Goal: Information Seeking & Learning: Learn about a topic

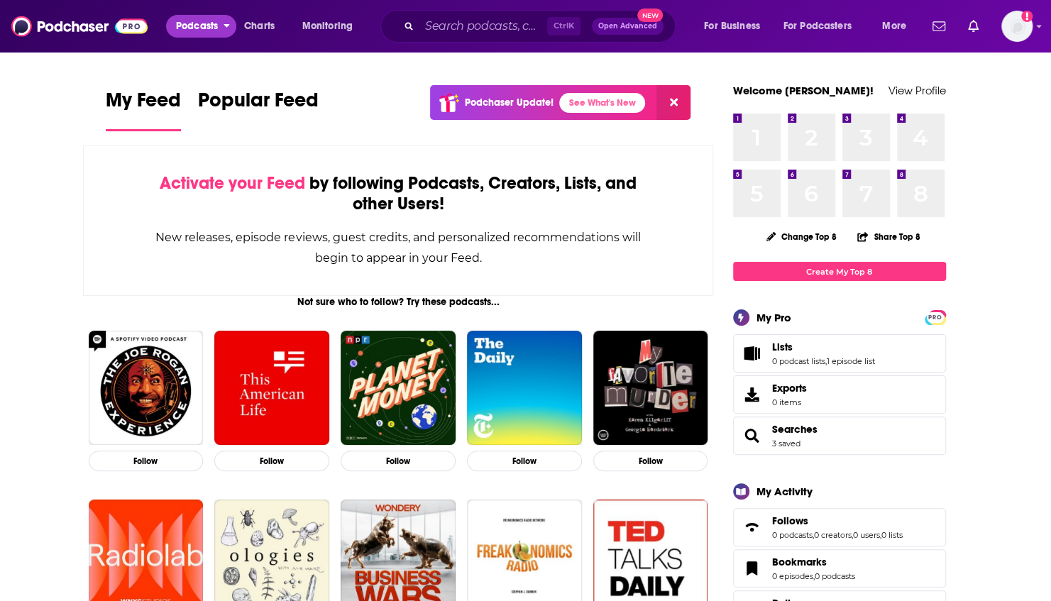
click at [184, 30] on span "Podcasts" at bounding box center [197, 26] width 42 height 20
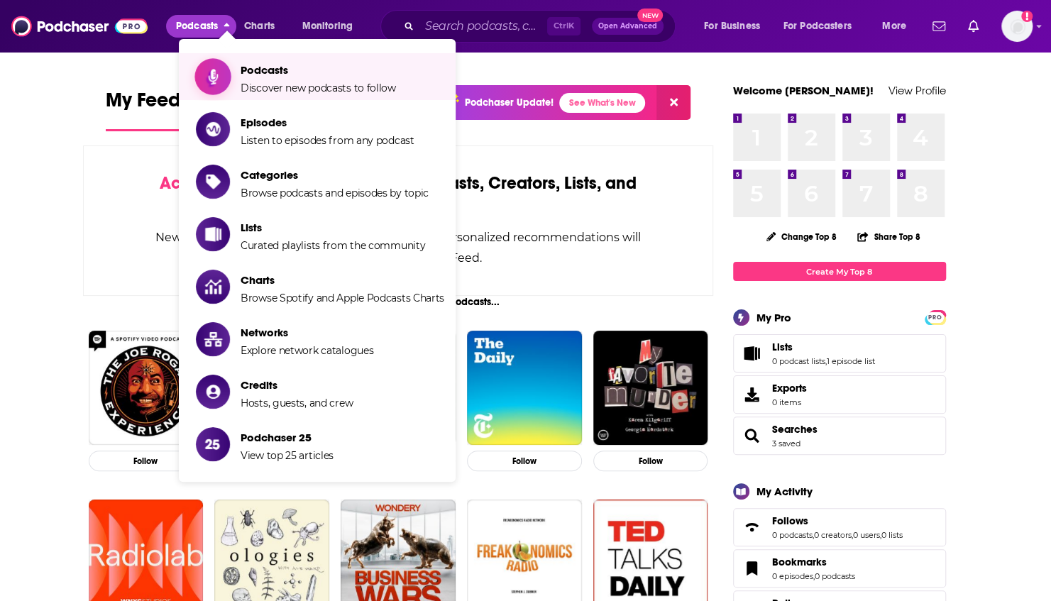
click at [268, 85] on span "Discover new podcasts to follow" at bounding box center [318, 88] width 155 height 13
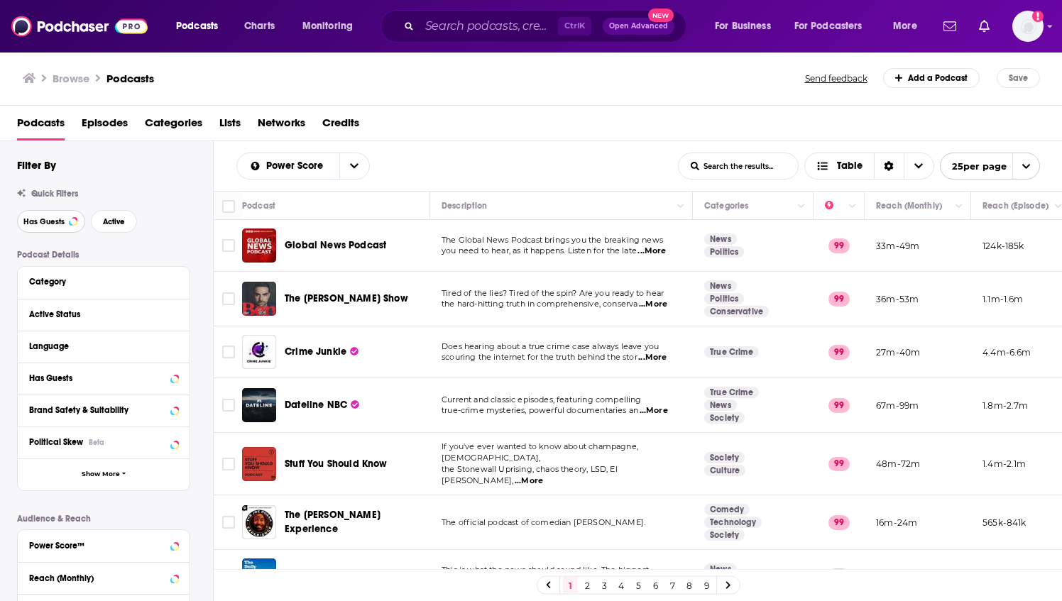
click at [49, 227] on button "Has Guests" at bounding box center [51, 221] width 68 height 23
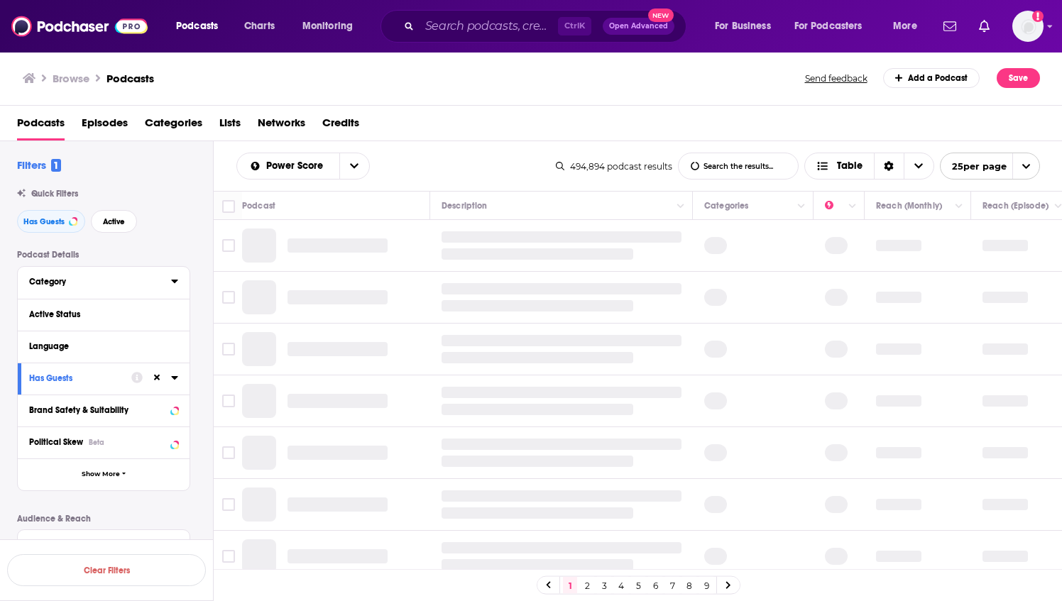
click at [173, 281] on icon at bounding box center [174, 282] width 6 height 4
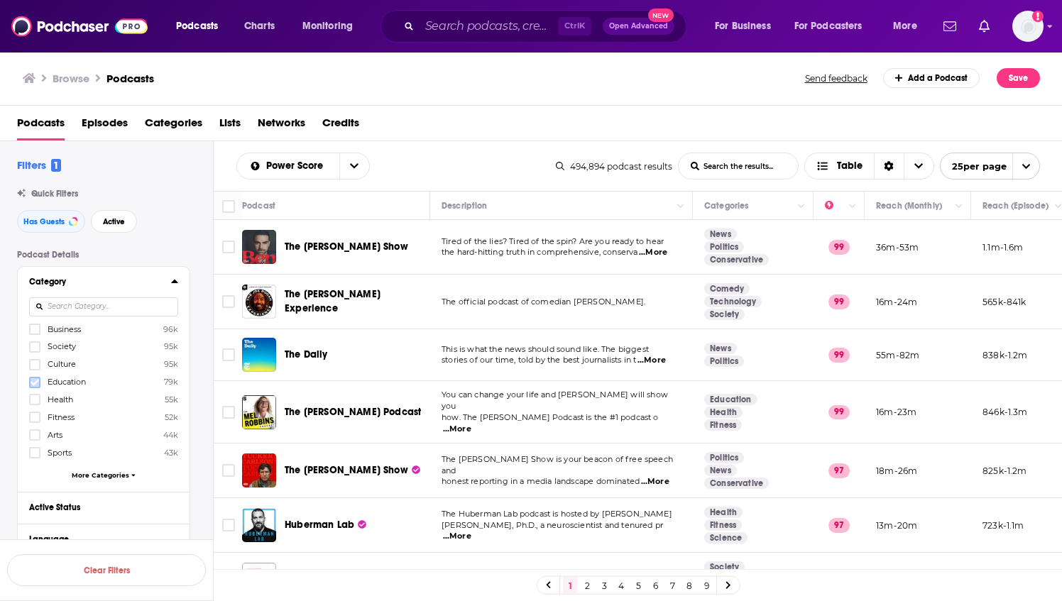
click at [36, 378] on icon at bounding box center [35, 382] width 9 height 9
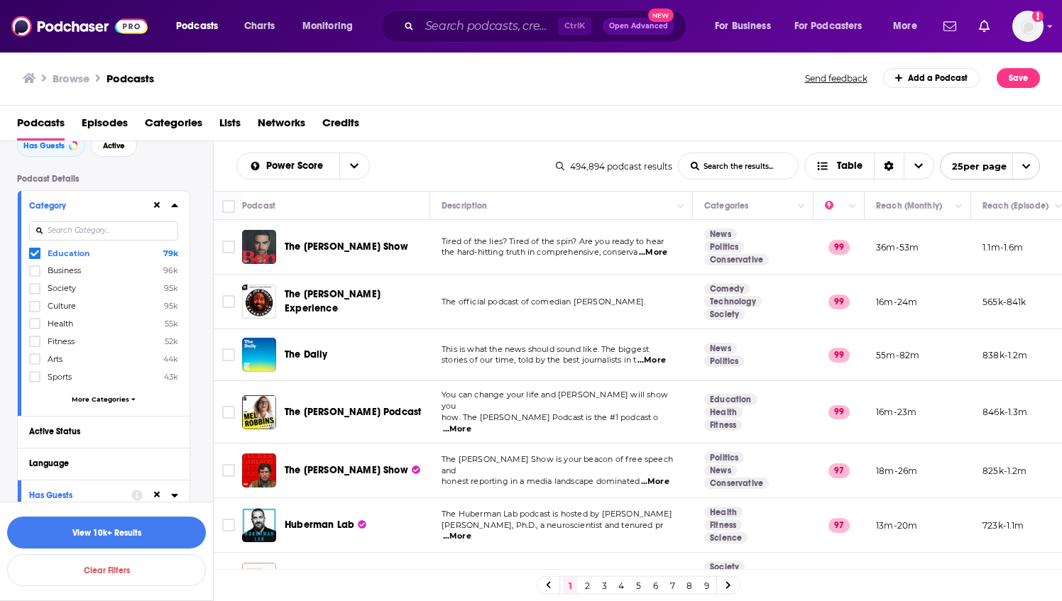
scroll to position [77, 0]
click at [91, 395] on span "More Categories" at bounding box center [100, 399] width 57 height 8
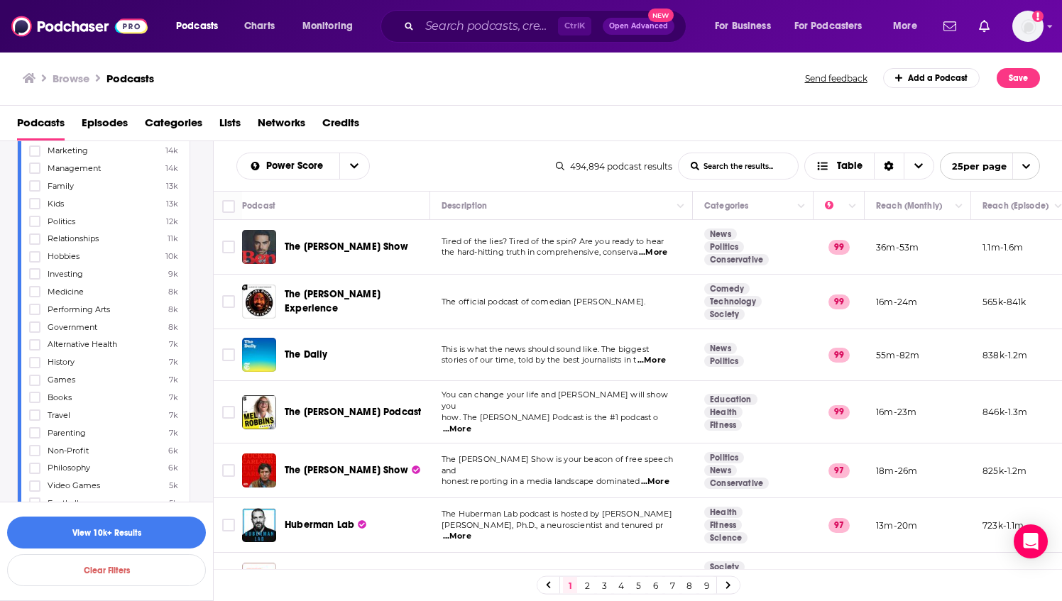
scroll to position [567, 0]
click at [33, 428] on icon at bounding box center [35, 432] width 9 height 9
click at [110, 533] on button "View 10k+ Results" at bounding box center [106, 533] width 199 height 32
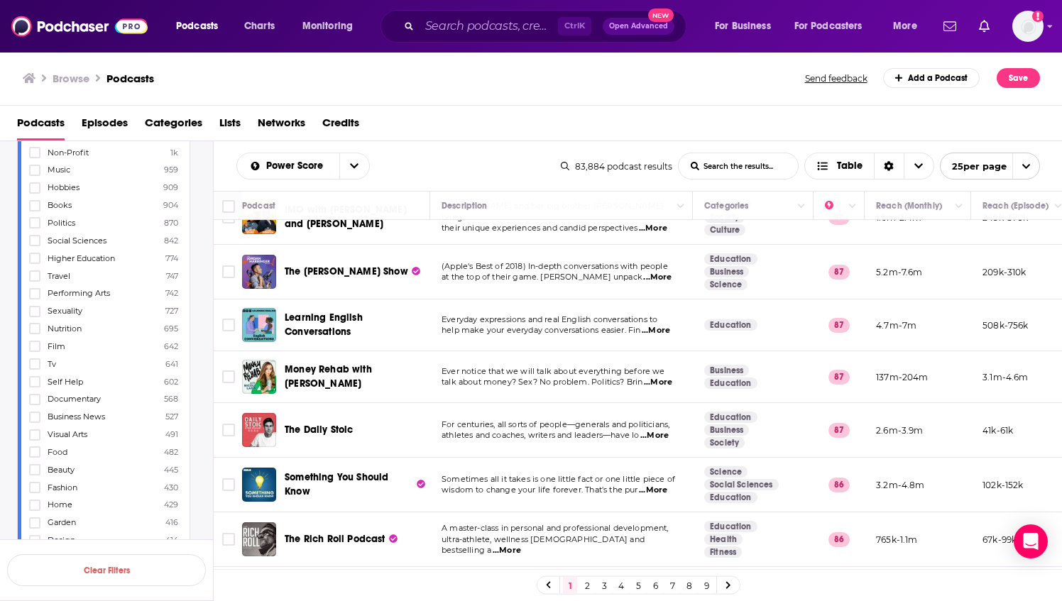
scroll to position [1027, 0]
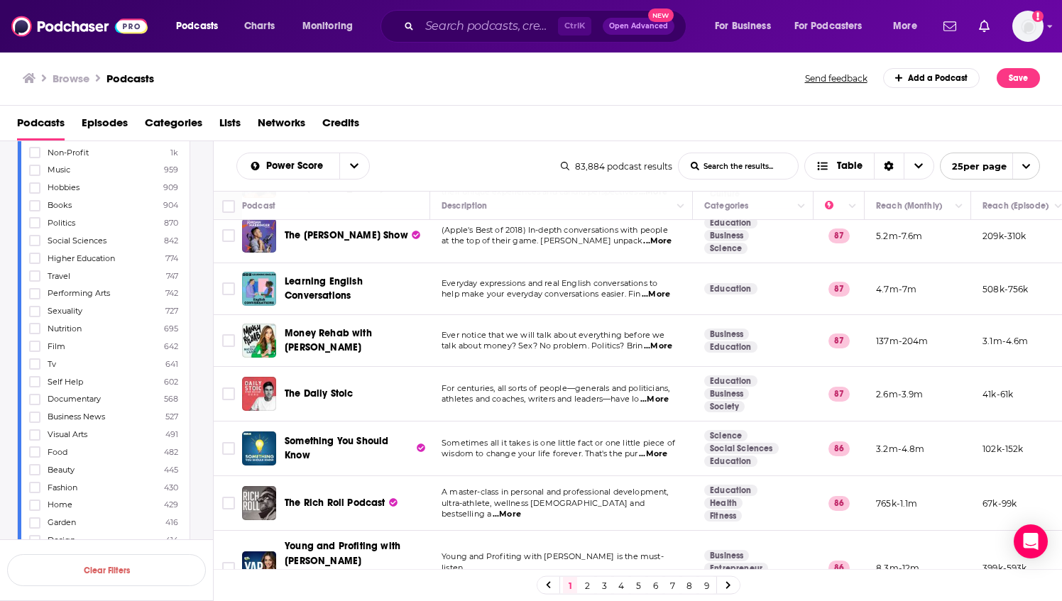
click at [590, 588] on link "2" at bounding box center [587, 585] width 14 height 17
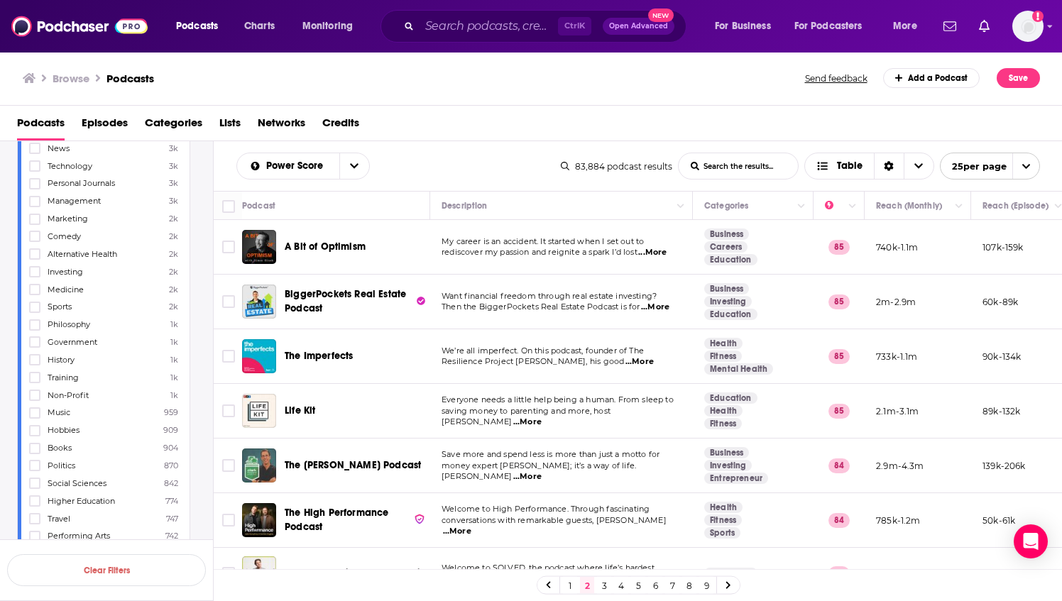
scroll to position [502, 0]
click at [34, 494] on icon at bounding box center [35, 497] width 9 height 6
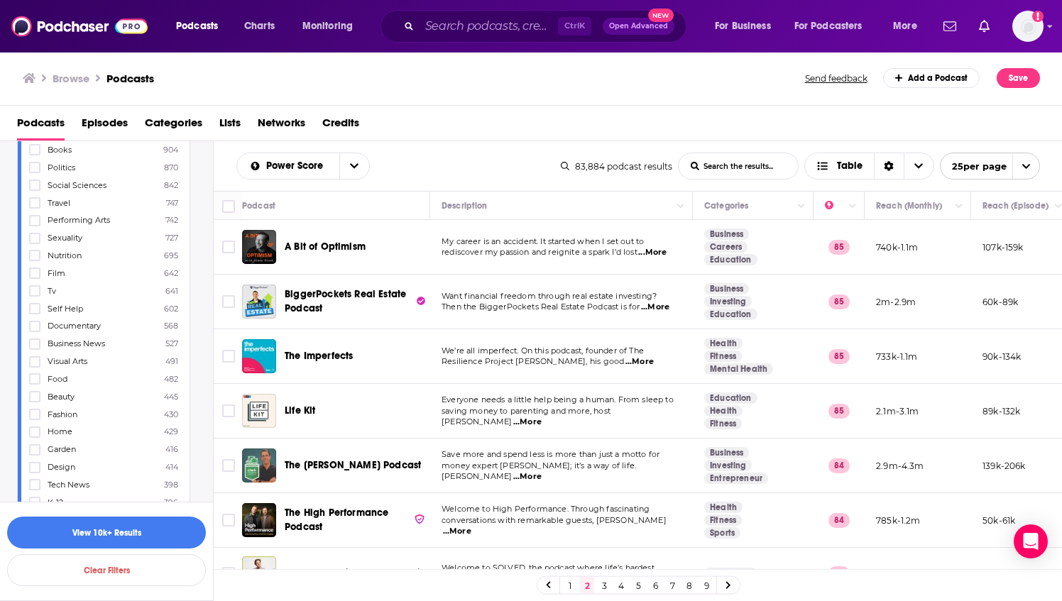
scroll to position [830, 0]
click at [35, 483] on icon at bounding box center [35, 486] width 9 height 6
click at [35, 461] on icon at bounding box center [35, 464] width 9 height 6
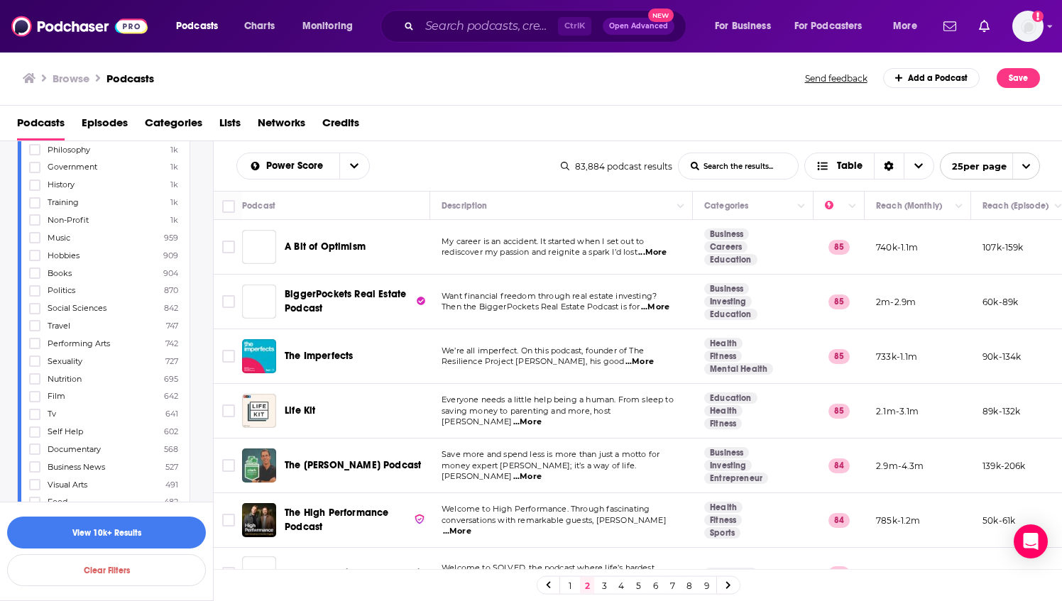
scroll to position [0, 0]
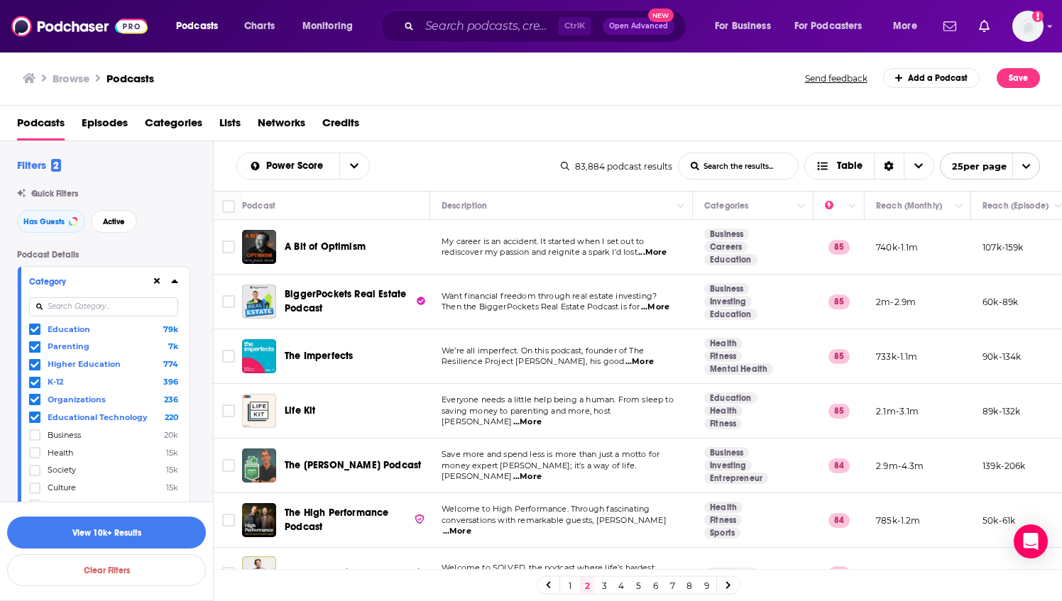
click at [35, 324] on span at bounding box center [34, 329] width 11 height 11
click at [117, 534] on button "View 9k Results" at bounding box center [106, 533] width 199 height 32
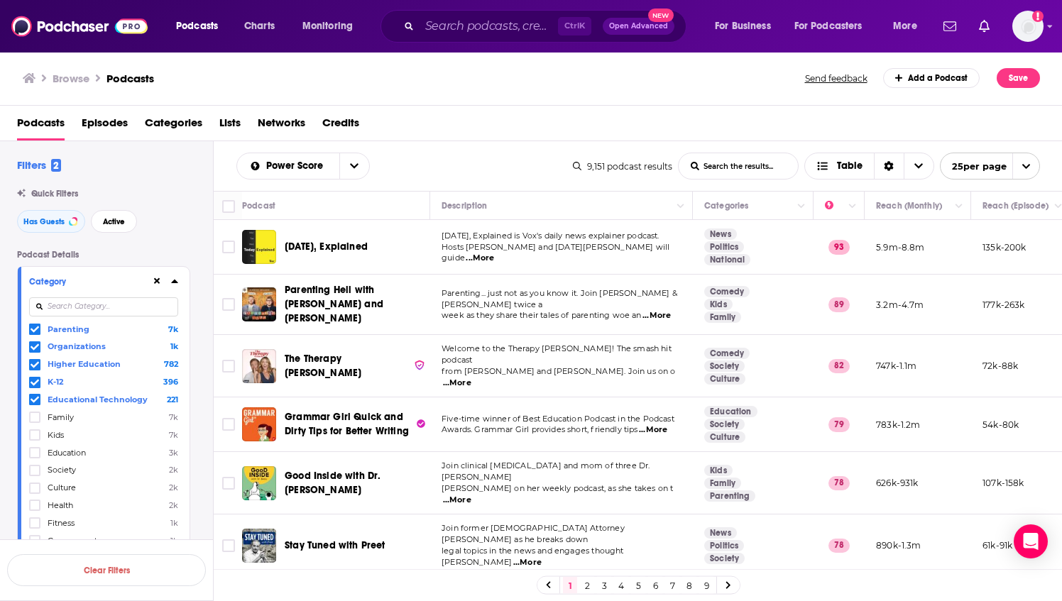
click at [494, 253] on span "...More" at bounding box center [479, 258] width 28 height 11
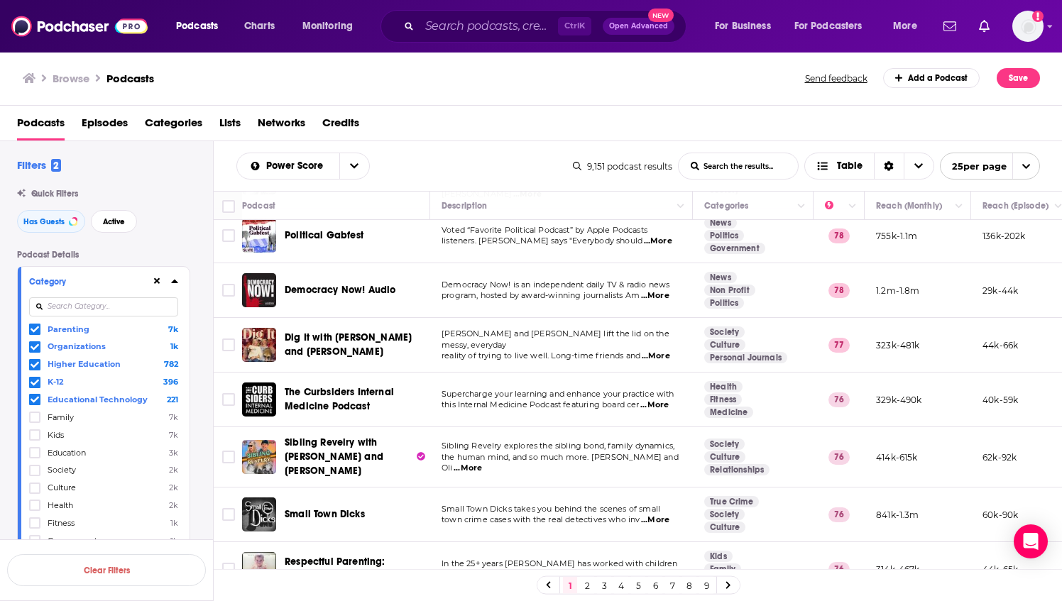
scroll to position [369, 0]
click at [35, 348] on icon at bounding box center [35, 347] width 9 height 9
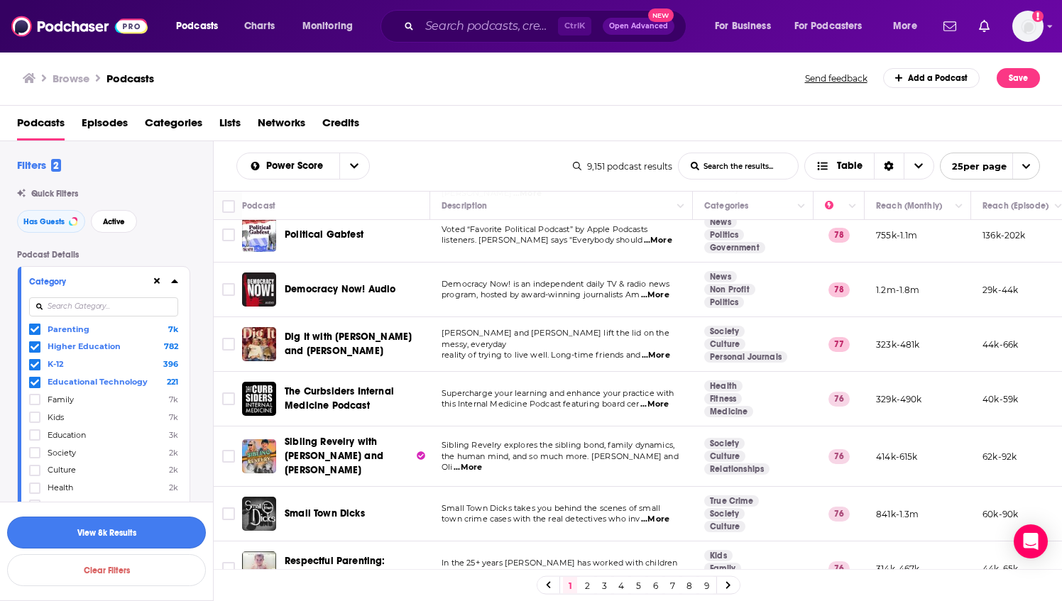
click at [136, 531] on button "View 8k Results" at bounding box center [106, 533] width 199 height 32
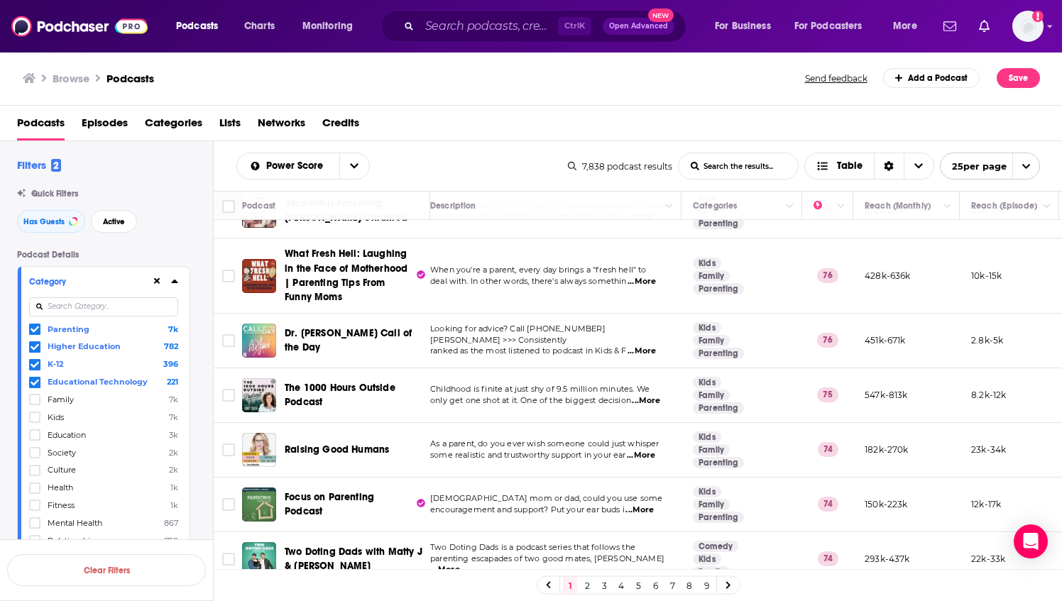
scroll to position [448, 11]
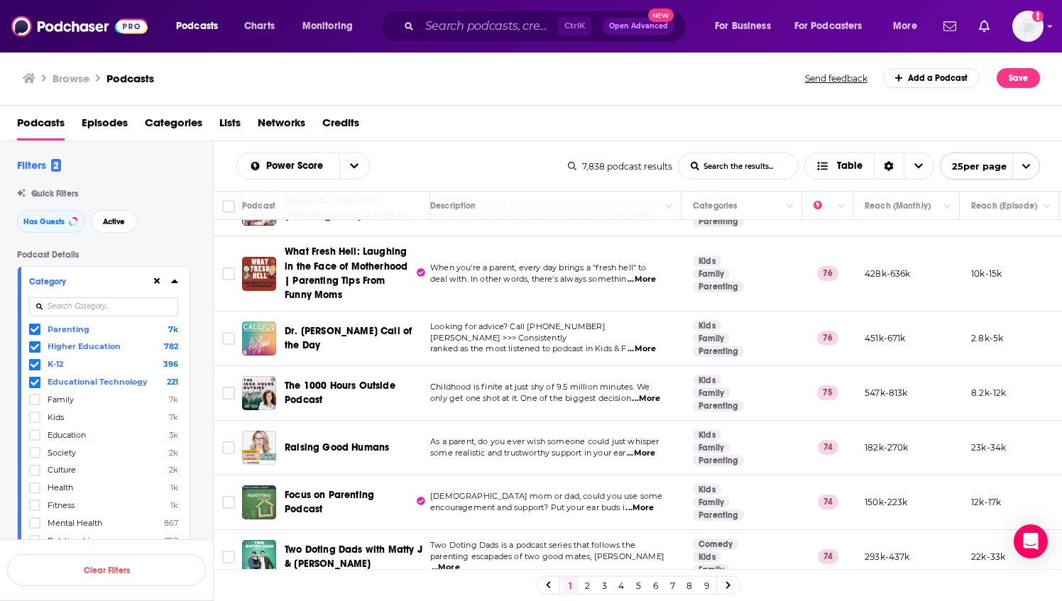
click at [35, 329] on icon at bounding box center [35, 329] width 9 height 6
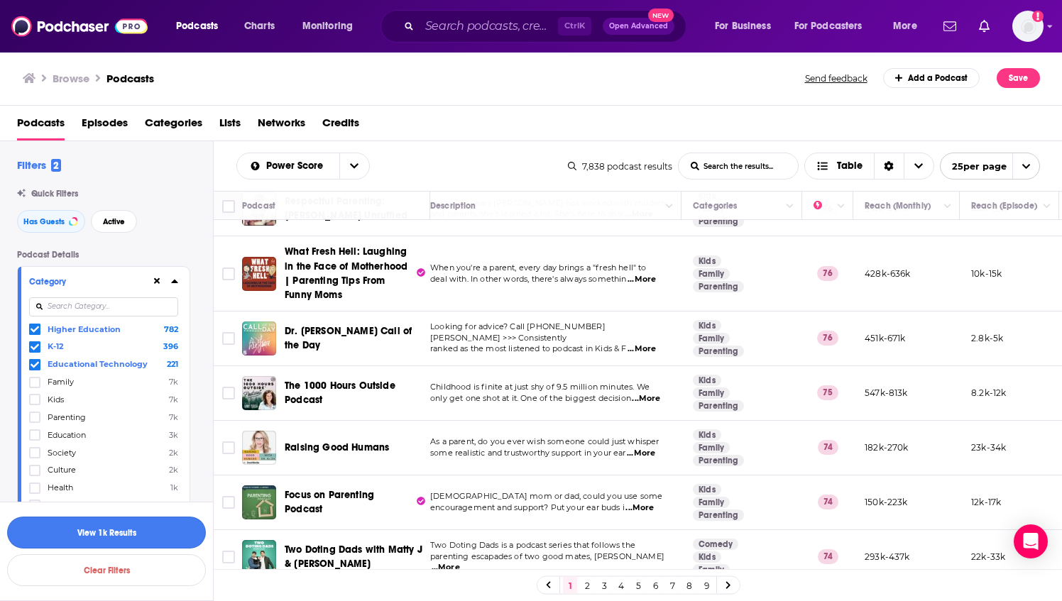
click at [97, 531] on button "View 1k Results" at bounding box center [106, 533] width 199 height 32
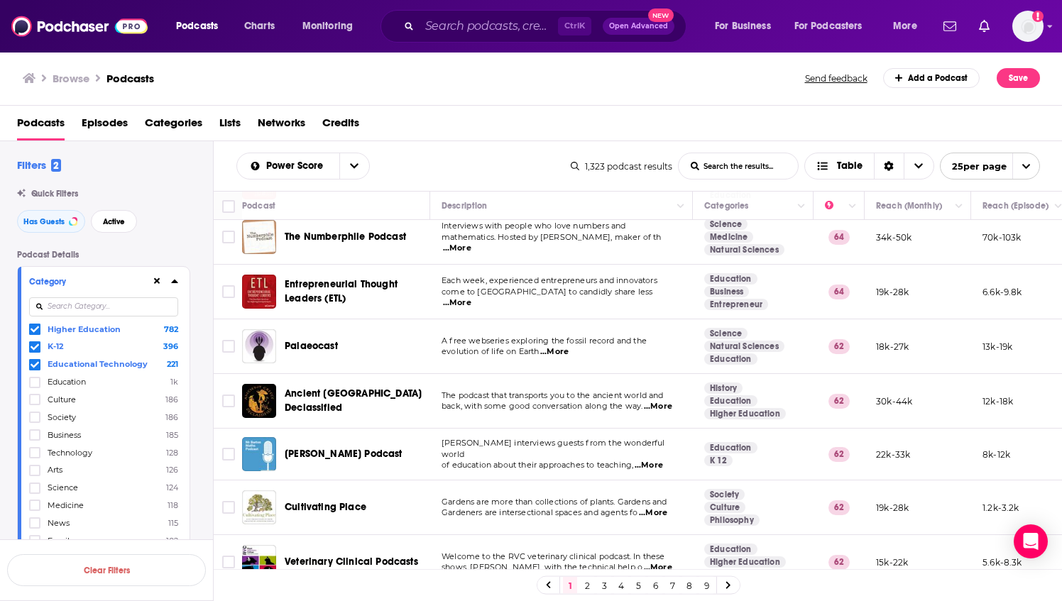
scroll to position [1004, 1]
click at [656, 460] on span "...More" at bounding box center [648, 465] width 28 height 11
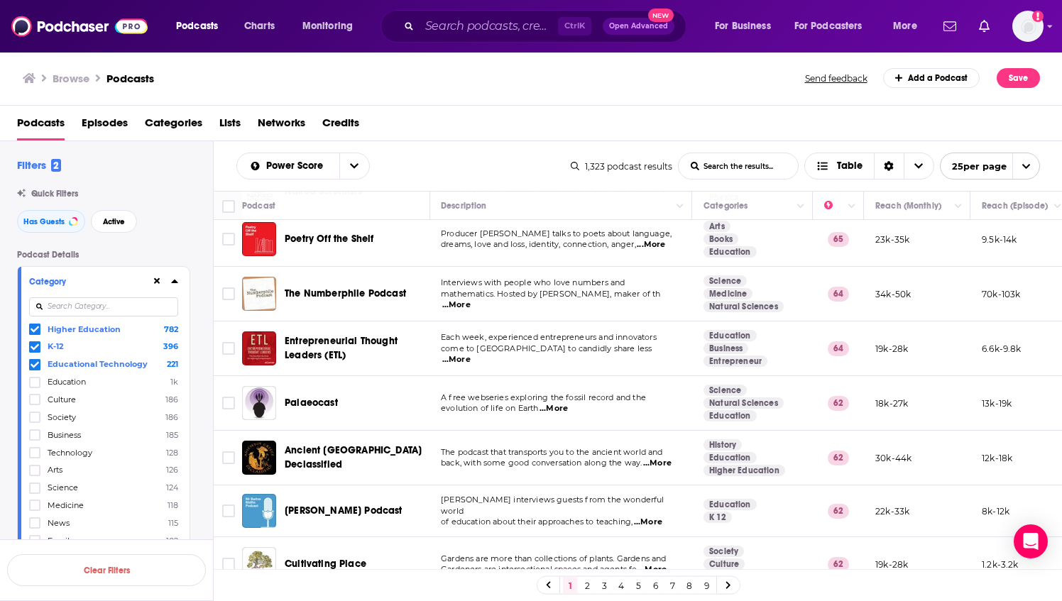
scroll to position [1018, 1]
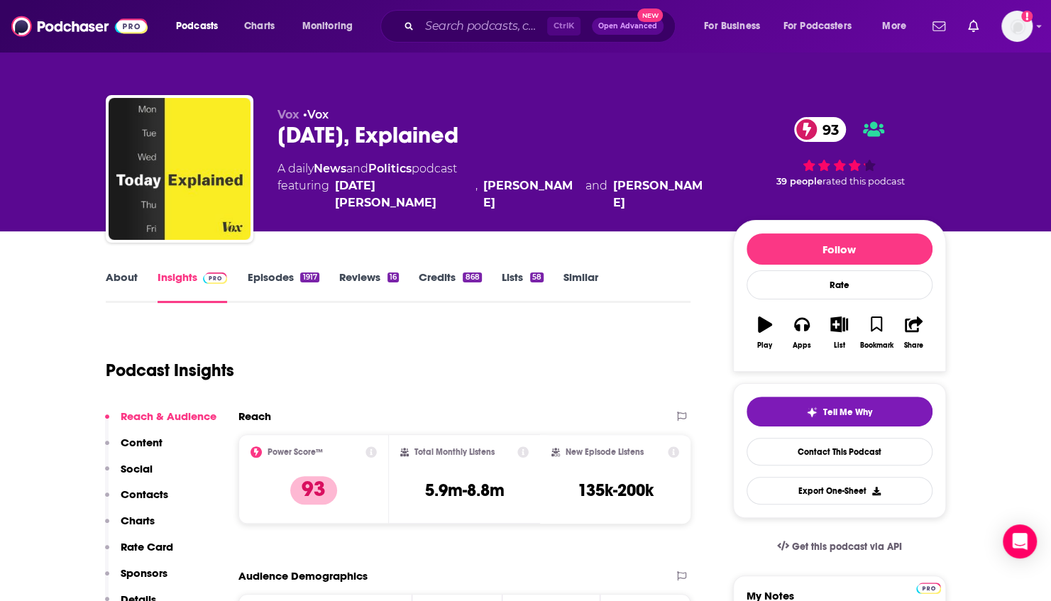
click at [116, 284] on link "About" at bounding box center [122, 286] width 32 height 33
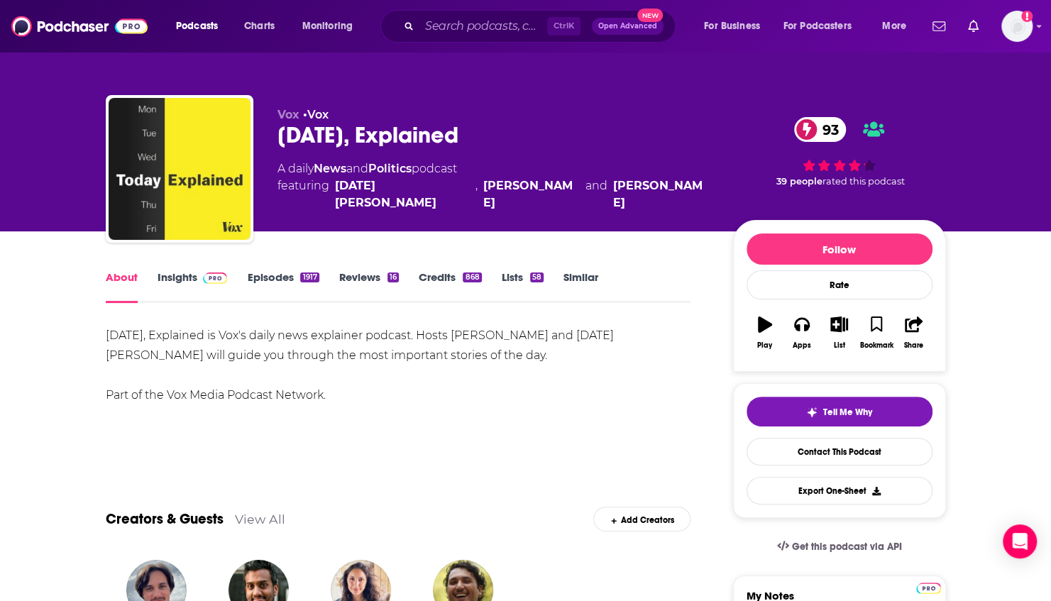
click at [182, 280] on link "Insights" at bounding box center [193, 286] width 70 height 33
